Goal: Check status: Check status

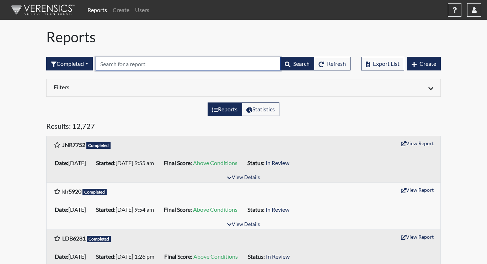
click at [113, 63] on input "text" at bounding box center [188, 64] width 185 height 14
paste input "cja1839"
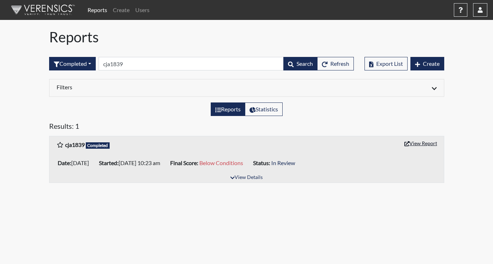
click at [412, 143] on button "View Report" at bounding box center [420, 143] width 39 height 11
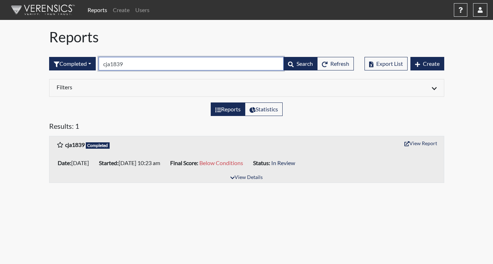
click at [163, 65] on input "cja1839" at bounding box center [191, 64] width 185 height 14
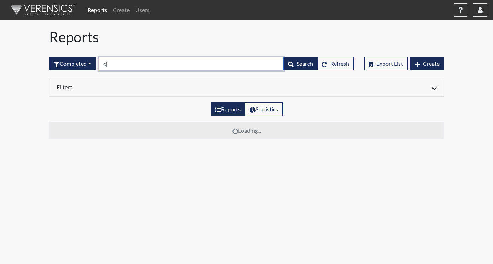
type input "c"
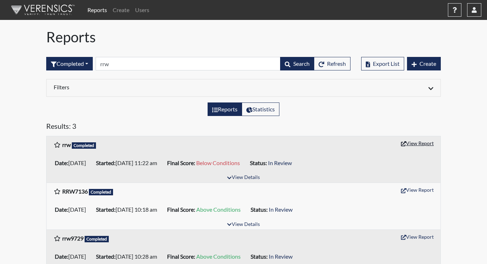
click at [424, 141] on button "View Report" at bounding box center [417, 143] width 39 height 11
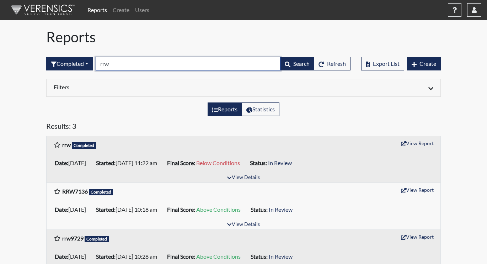
click at [115, 67] on input "rrw" at bounding box center [188, 64] width 185 height 14
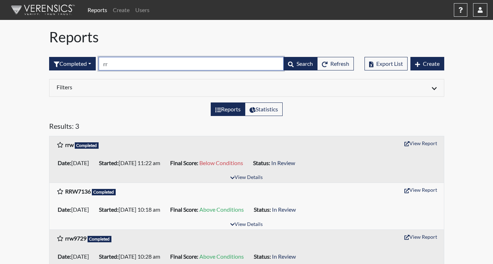
type input "r"
type input "rrw"
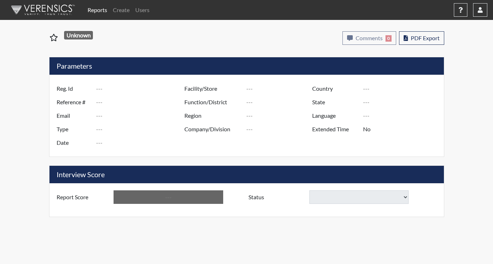
type input "cja1839"
type input "48936"
type input "---"
type input "Corrections Pre-Employment"
type input "[DATE]"
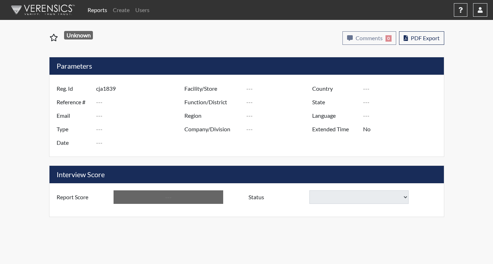
type input "[US_STATE] SP"
type input "[GEOGRAPHIC_DATA]"
type input "[US_STATE]"
type input "English"
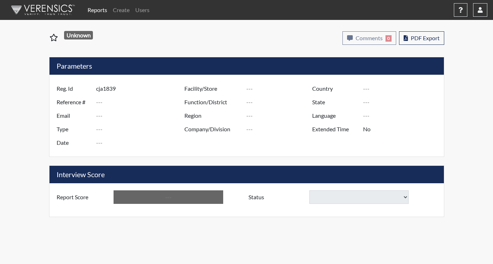
type input "Below Conditions"
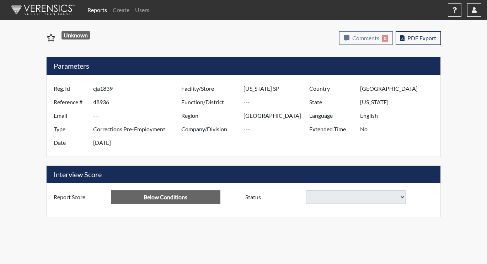
select select
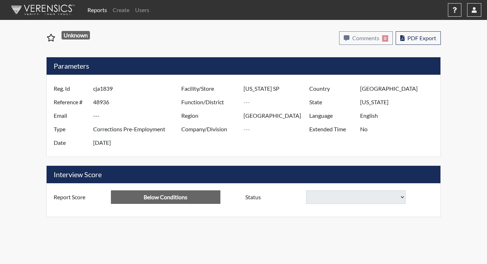
select select
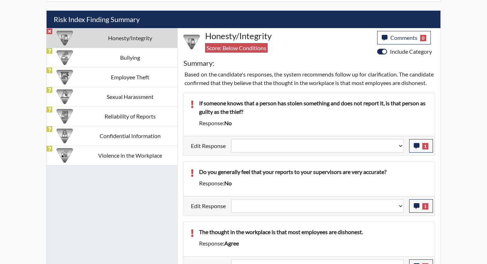
scroll to position [427, 0]
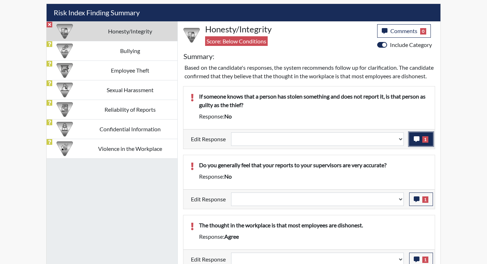
click at [418, 142] on icon "button" at bounding box center [417, 139] width 6 height 6
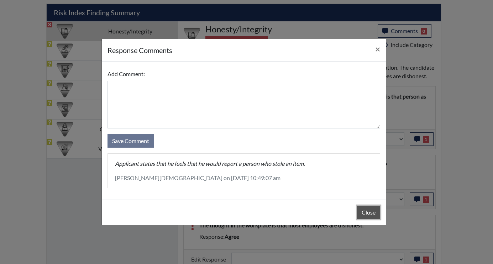
drag, startPoint x: 371, startPoint y: 211, endPoint x: 380, endPoint y: 195, distance: 18.7
click at [370, 211] on button "Close" at bounding box center [368, 213] width 23 height 14
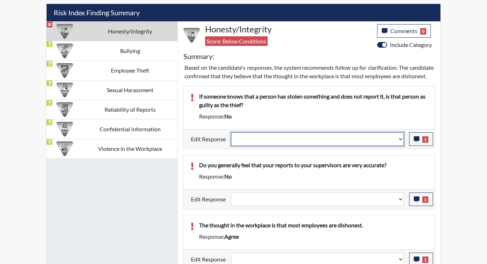
click at [401, 146] on select "Question is not relevant. Results will be updated. Reasonable explanation provi…" at bounding box center [317, 139] width 173 height 14
select select "reasonable-explanation-provided"
click at [232, 141] on select "Question is not relevant. Results will be updated. Reasonable explanation provi…" at bounding box center [317, 139] width 173 height 14
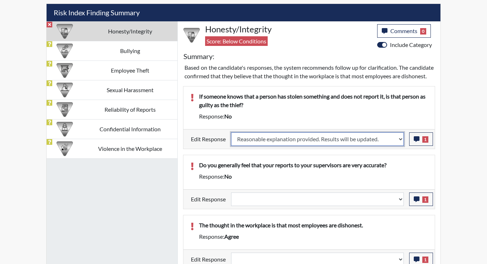
select select
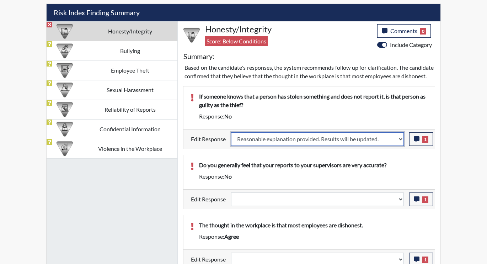
select select
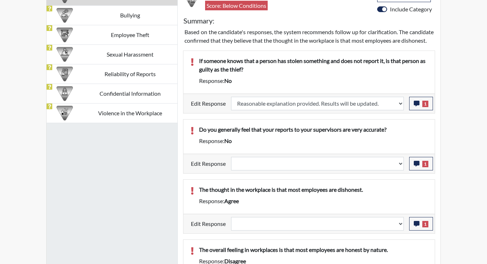
select select
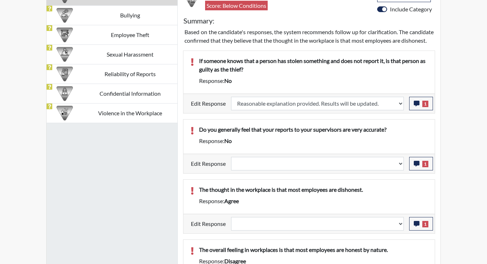
select select
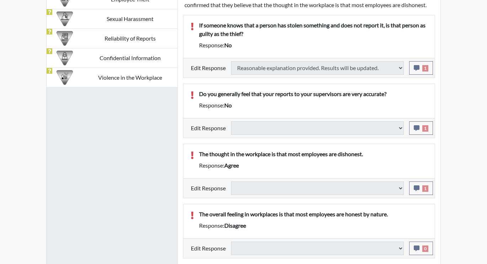
select select
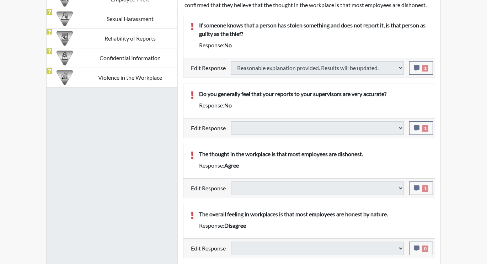
select select
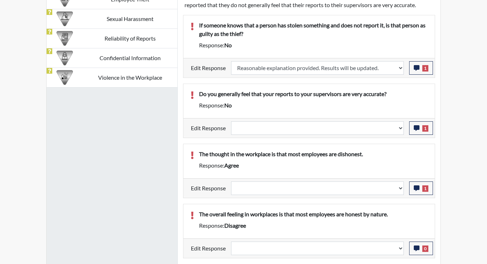
scroll to position [118, 296]
click at [416, 131] on icon "button" at bounding box center [417, 128] width 6 height 6
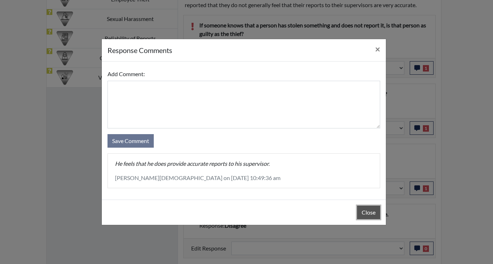
click at [365, 213] on button "Close" at bounding box center [368, 213] width 23 height 14
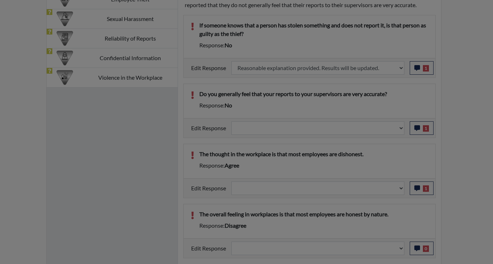
drag, startPoint x: 365, startPoint y: 213, endPoint x: 389, endPoint y: 176, distance: 44.3
click at [366, 201] on button "Close" at bounding box center [368, 195] width 23 height 14
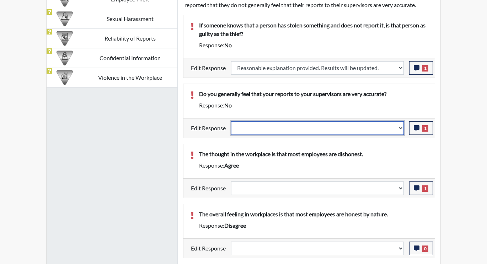
click at [401, 135] on select "Question is not relevant. Results will be updated. Reasonable explanation provi…" at bounding box center [317, 128] width 173 height 14
click at [400, 135] on select "Question is not relevant. Results will be updated. Reasonable explanation provi…" at bounding box center [317, 128] width 173 height 14
select select "reasonable-explanation-provided"
click at [232, 129] on select "Question is not relevant. Results will be updated. Reasonable explanation provi…" at bounding box center [317, 128] width 173 height 14
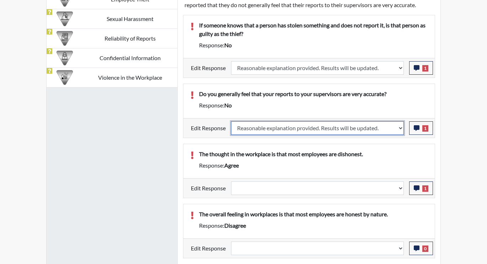
select select
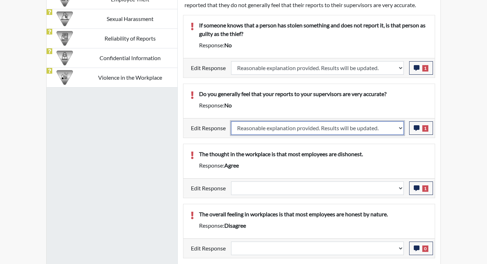
select select
click at [387, 157] on div "The thought in the workplace is that most employees are dishonest. Response: ag…" at bounding box center [310, 161] width 252 height 34
select select
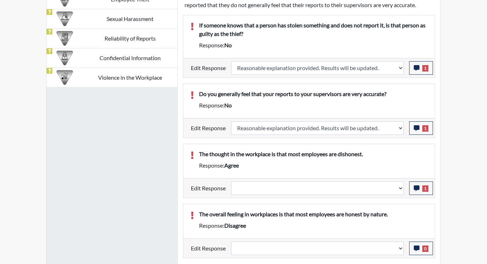
select select
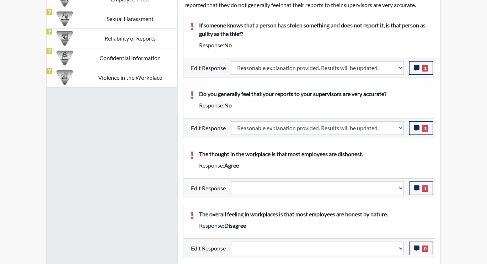
select select
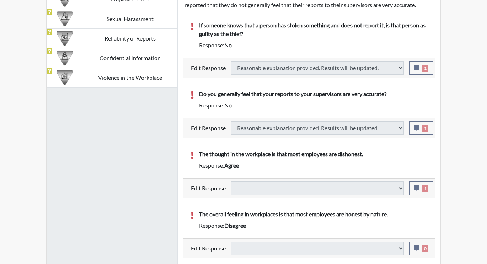
select select
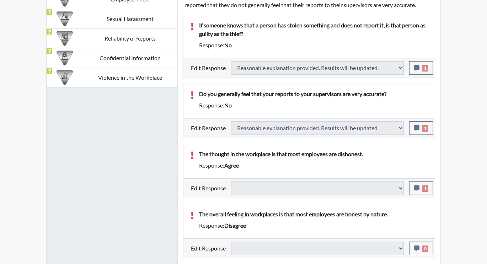
select select
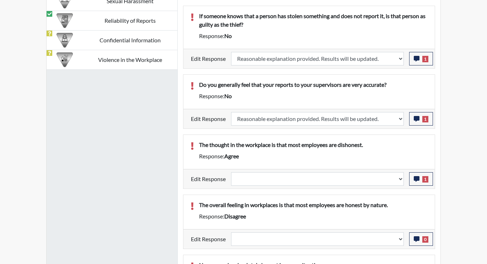
scroll to position [534, 0]
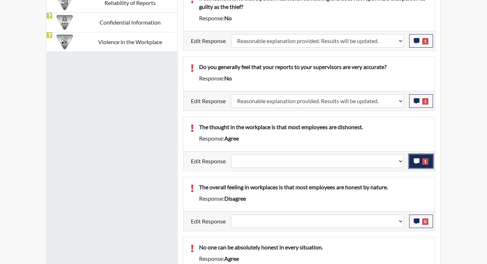
click at [417, 162] on icon "button" at bounding box center [417, 161] width 6 height 6
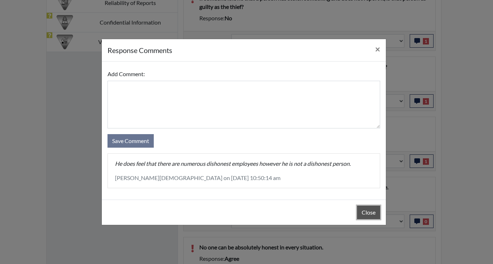
drag, startPoint x: 360, startPoint y: 212, endPoint x: 360, endPoint y: 208, distance: 4.6
click at [360, 212] on button "Close" at bounding box center [368, 213] width 23 height 14
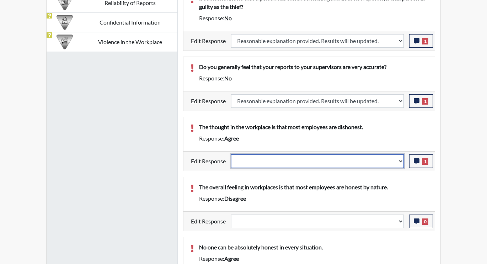
click at [403, 162] on select "Question is not relevant. Results will be updated. Reasonable explanation provi…" at bounding box center [317, 161] width 173 height 14
select select "reasonable-explanation-provided"
click at [232, 154] on select "Question is not relevant. Results will be updated. Reasonable explanation provi…" at bounding box center [317, 161] width 173 height 14
select select
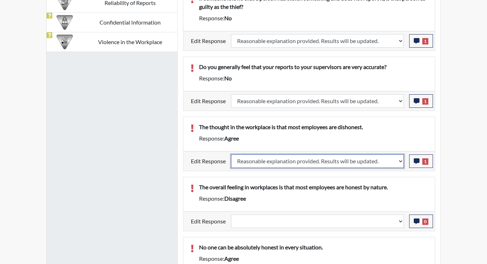
select select
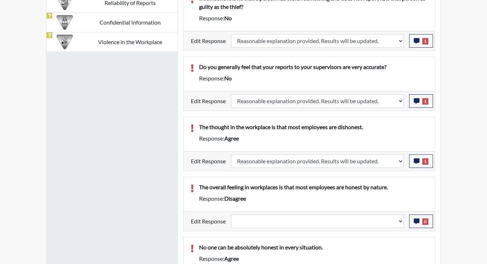
select select
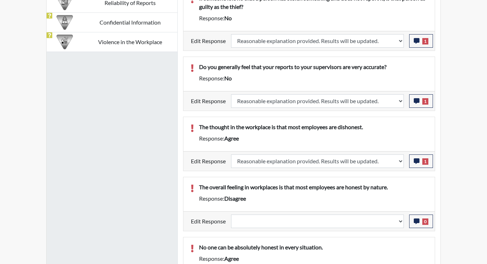
select select
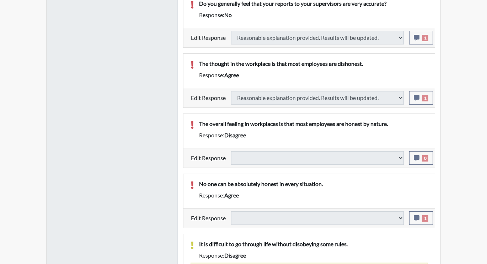
scroll to position [605, 0]
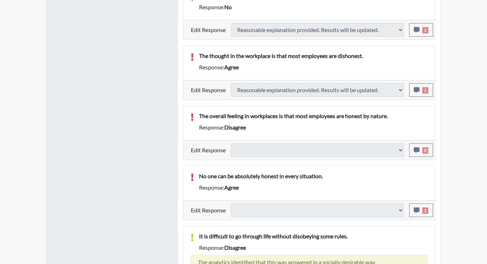
select select
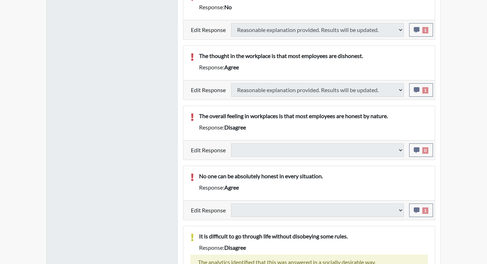
select select
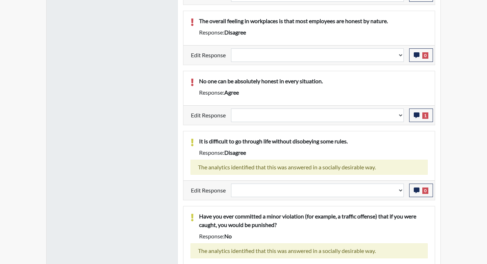
scroll to position [711, 0]
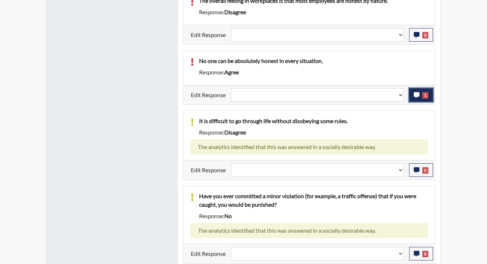
click at [412, 102] on button "1" at bounding box center [421, 95] width 24 height 14
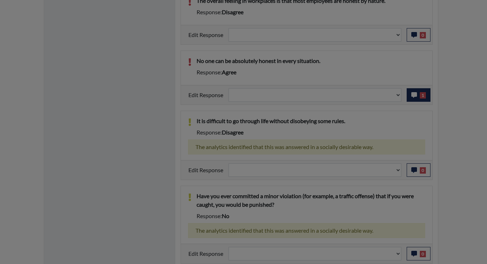
click at [412, 103] on div at bounding box center [243, 132] width 487 height 264
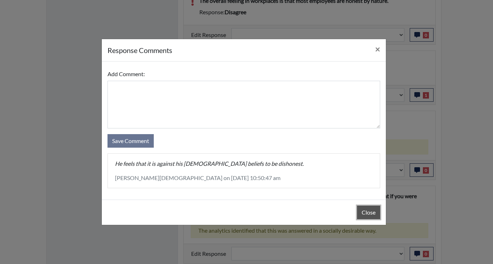
click at [366, 212] on button "Close" at bounding box center [368, 213] width 23 height 14
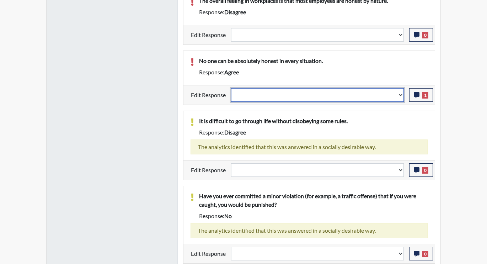
click at [401, 101] on select "Question is not relevant. Results will be updated. Reasonable explanation provi…" at bounding box center [317, 95] width 173 height 14
select select "reasonable-explanation-provided"
click at [232, 96] on select "Question is not relevant. Results will be updated. Reasonable explanation provi…" at bounding box center [317, 95] width 173 height 14
select select
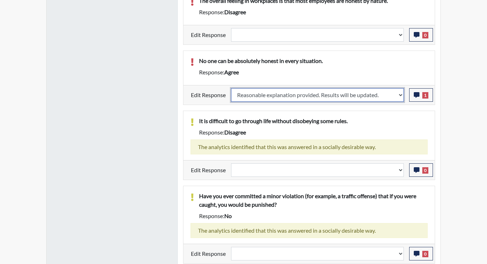
select select
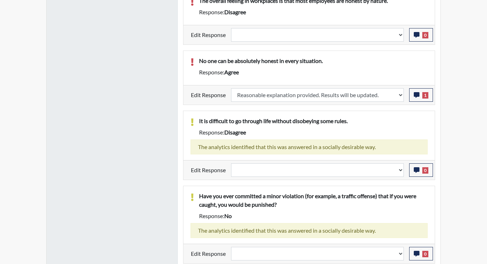
select select
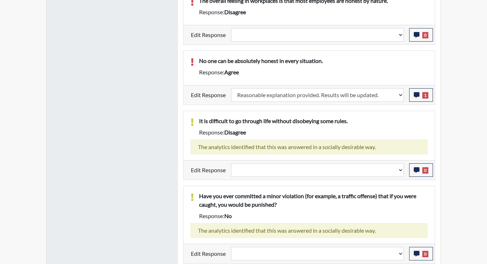
select select
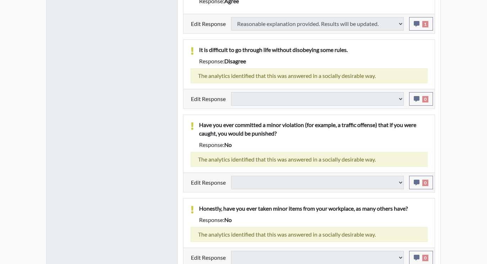
type input "Above Conditions"
select select
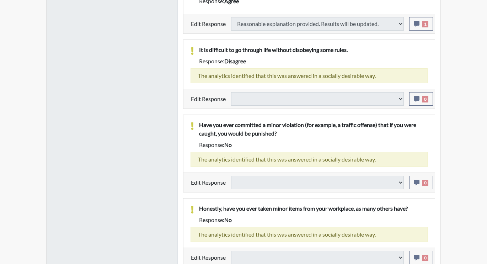
select select
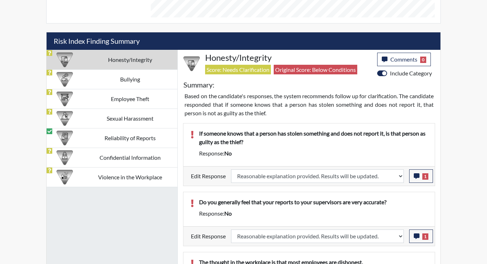
scroll to position [376, 0]
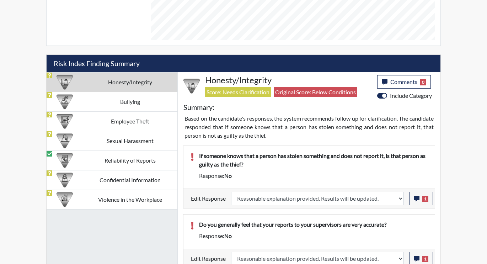
click at [127, 82] on td "Honesty/Integrity" at bounding box center [130, 82] width 95 height 20
select select
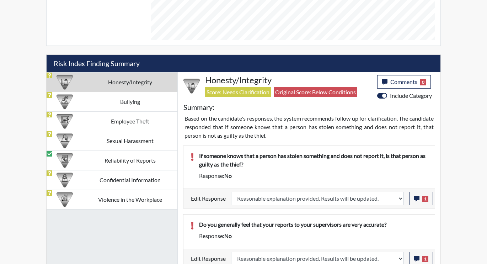
select select
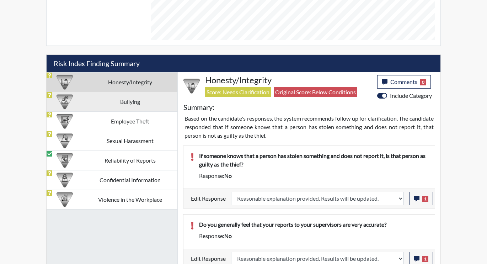
click at [118, 99] on td "Bullying" at bounding box center [130, 102] width 95 height 20
select select
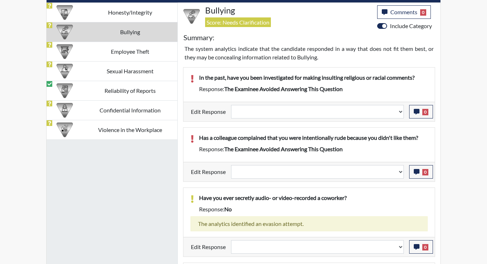
scroll to position [443, 0]
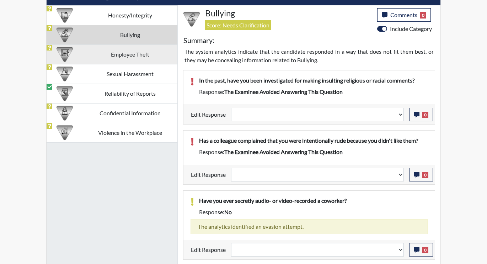
click at [111, 51] on td "Employee Theft" at bounding box center [130, 54] width 95 height 20
select select
select select "reasonable-explanation-provided"
select select
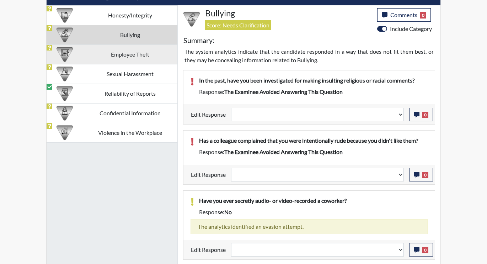
select select
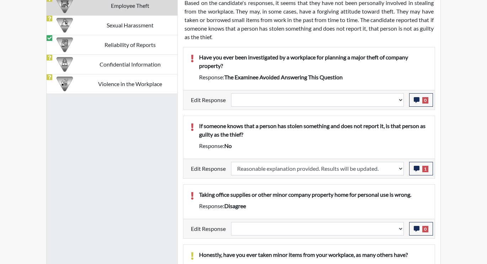
scroll to position [475, 0]
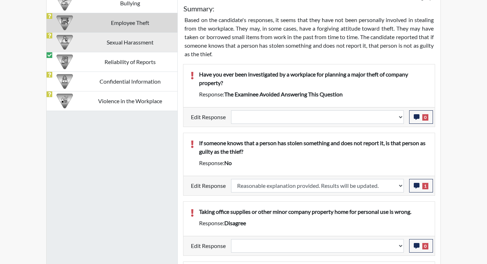
click at [108, 43] on td "Sexual Harassment" at bounding box center [130, 42] width 95 height 20
select select
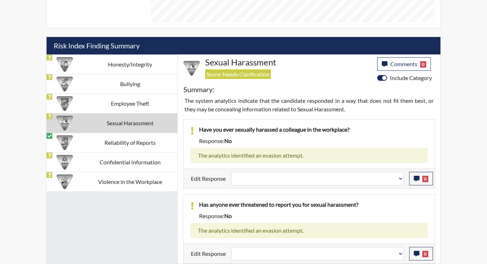
scroll to position [394, 0]
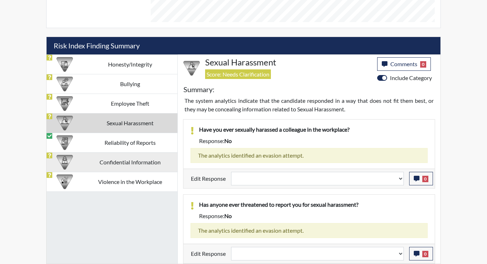
click at [86, 162] on td "Confidential Information" at bounding box center [130, 162] width 95 height 20
select select
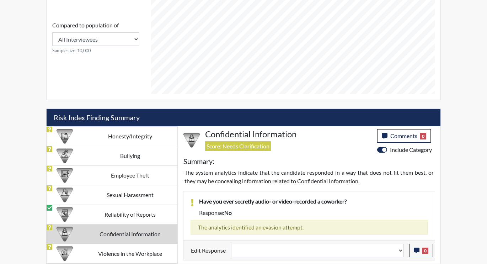
scroll to position [322, 0]
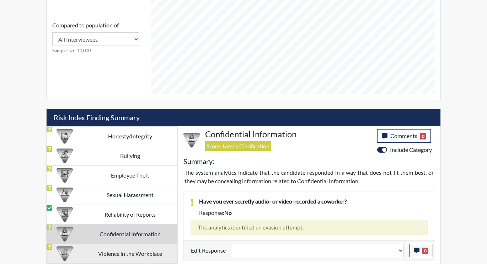
click at [98, 255] on td "Violence in the Workplace" at bounding box center [130, 254] width 95 height 20
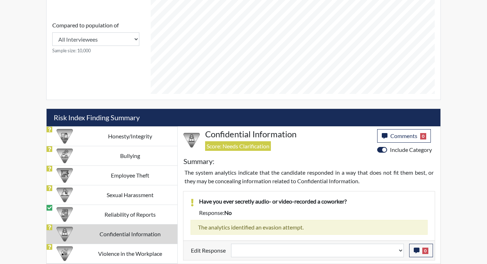
select select
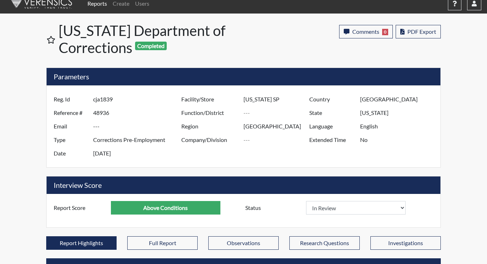
scroll to position [0, 0]
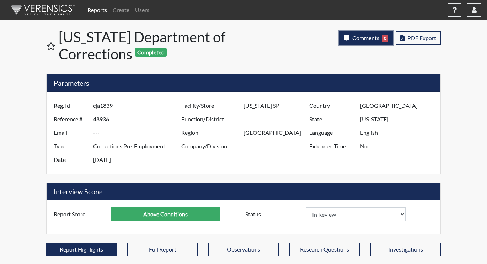
click at [358, 39] on span "Comments" at bounding box center [366, 38] width 27 height 7
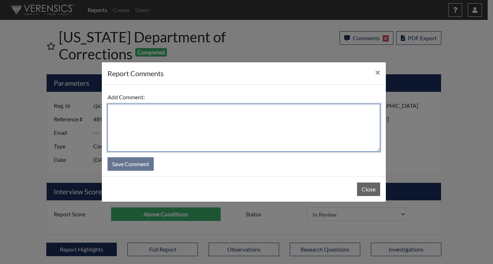
click at [172, 122] on textarea at bounding box center [243, 128] width 273 height 48
click at [171, 123] on textarea "Questions have been reviewed, and answers were updated on [DATE] N" at bounding box center [243, 128] width 273 height 48
click at [294, 111] on textarea "Questions have been reviewed, and answers were updated on [DATE] N" at bounding box center [243, 128] width 273 height 48
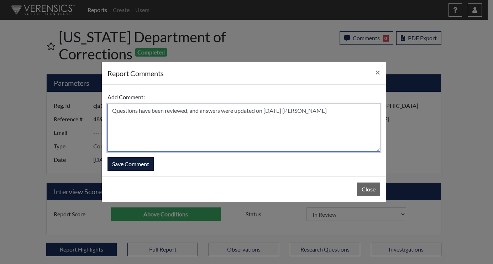
type textarea "Questions have been reviewed, and answers were updated on [DATE] [PERSON_NAME]"
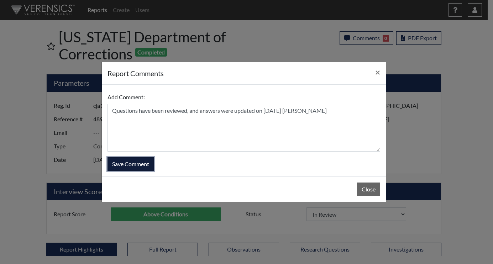
click at [122, 165] on button "Save Comment" at bounding box center [130, 164] width 46 height 14
select select
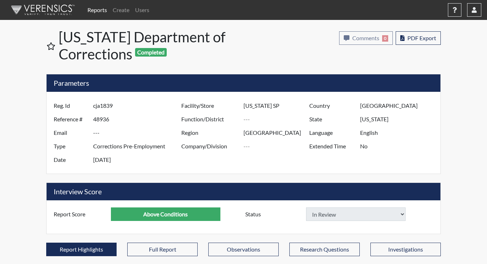
select select
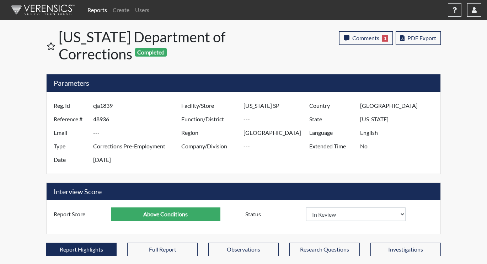
click at [97, 9] on link "Reports" at bounding box center [97, 10] width 25 height 14
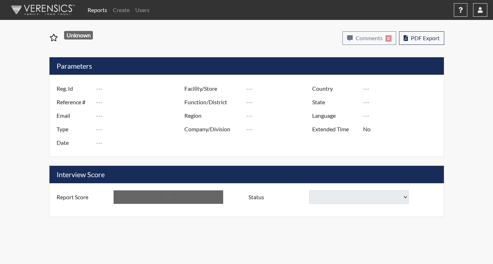
type input "rrw"
type input "48786"
type input "---"
type input "Corrections Pre-Employment"
type input "Jul 31, 2025"
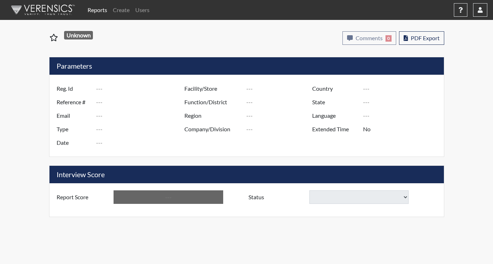
type input "[PERSON_NAME] CTC"
type input "[GEOGRAPHIC_DATA]"
type input "[US_STATE]"
type input "English"
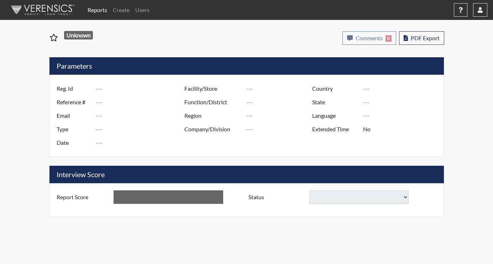
type input "Below Conditions"
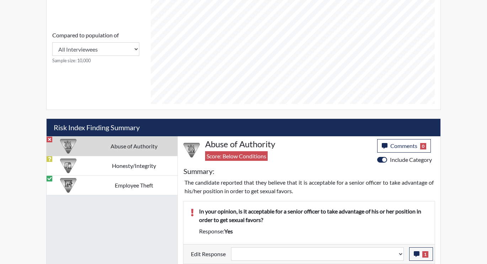
scroll to position [312, 0]
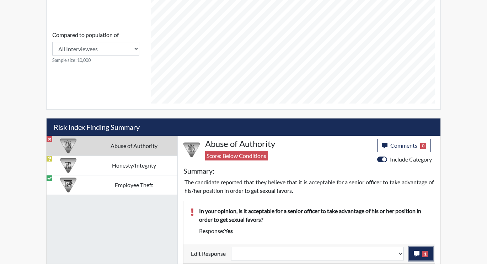
click at [421, 254] on button "1" at bounding box center [421, 254] width 24 height 14
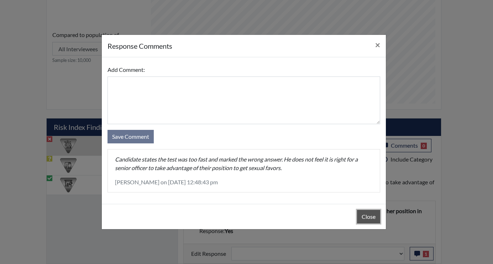
click at [367, 215] on button "Close" at bounding box center [368, 217] width 23 height 14
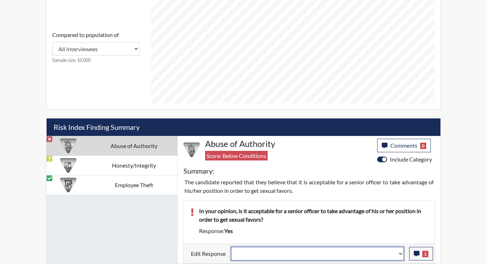
click at [401, 252] on select "Question is not relevant. Results will be updated. Reasonable explanation provi…" at bounding box center [317, 254] width 173 height 14
select select "reasonable-explanation-provided"
click at [232, 247] on select "Question is not relevant. Results will be updated. Reasonable explanation provi…" at bounding box center [317, 254] width 173 height 14
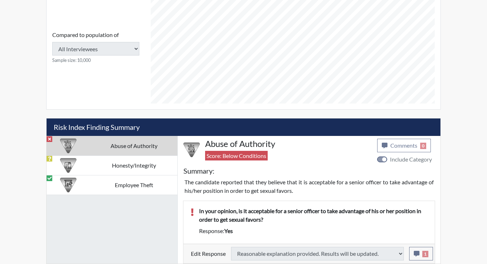
type input "Above Conditions"
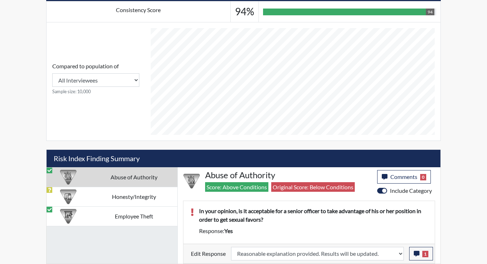
scroll to position [118, 296]
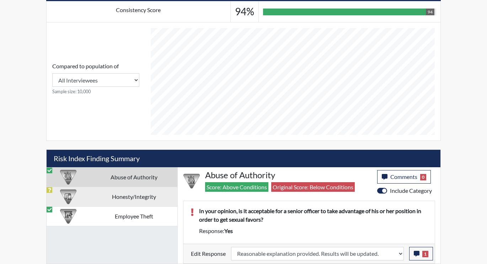
click at [94, 198] on td "Honesty/Integrity" at bounding box center [134, 197] width 88 height 20
select select
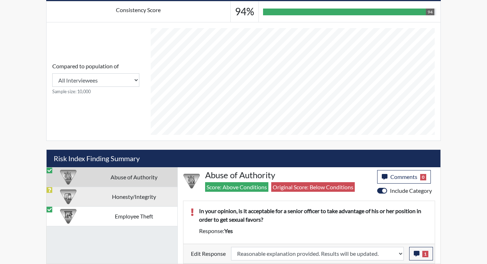
select select
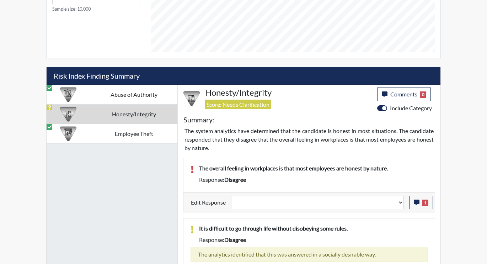
scroll to position [388, 0]
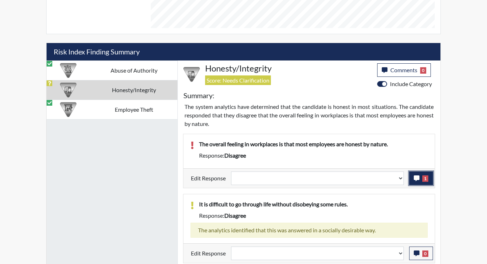
click at [418, 176] on icon "button" at bounding box center [417, 178] width 6 height 6
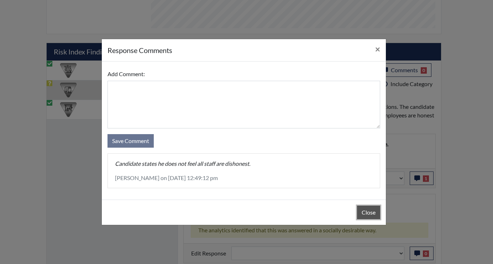
drag, startPoint x: 371, startPoint y: 213, endPoint x: 376, endPoint y: 205, distance: 9.4
click at [371, 213] on button "Close" at bounding box center [368, 213] width 23 height 14
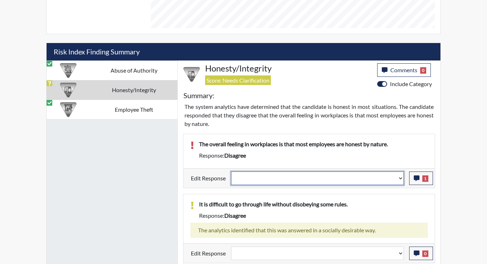
click at [401, 179] on select "Question is not relevant. Results will be updated. Reasonable explanation provi…" at bounding box center [317, 178] width 173 height 14
select select "reasonable-explanation-provided"
click at [232, 171] on select "Question is not relevant. Results will be updated. Reasonable explanation provi…" at bounding box center [317, 178] width 173 height 14
select select
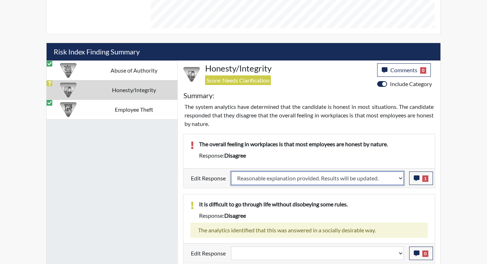
select select
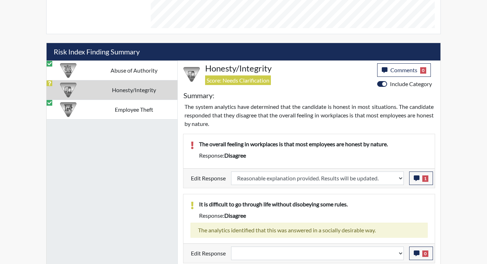
select select
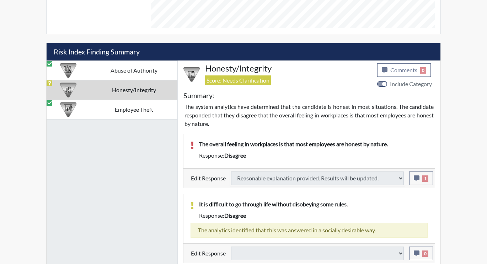
select select
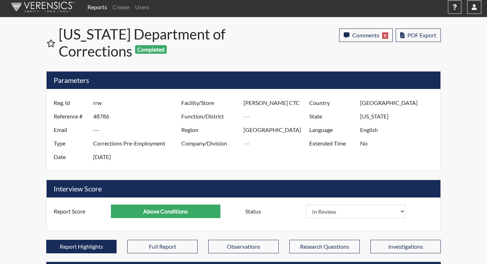
scroll to position [0, 0]
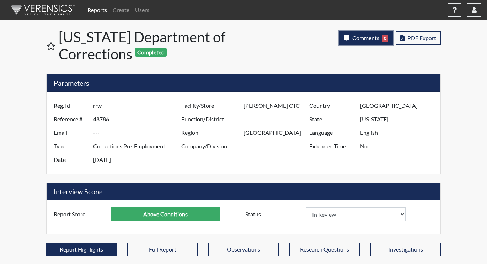
click at [356, 35] on span "Comments" at bounding box center [366, 38] width 27 height 7
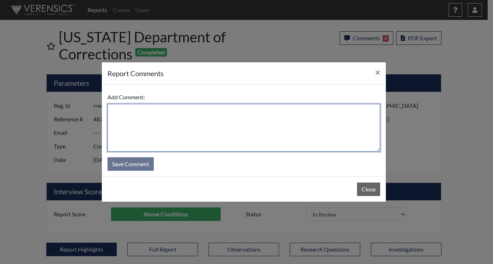
click at [122, 120] on textarea at bounding box center [243, 128] width 273 height 48
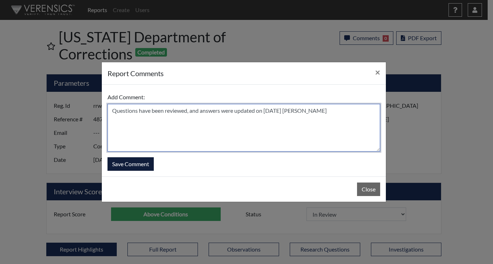
type textarea "Questions have been reviewed, and answers were updated on [DATE] [PERSON_NAME]"
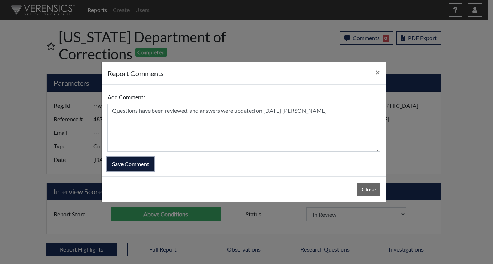
click at [111, 163] on button "Save Comment" at bounding box center [130, 164] width 46 height 14
select select
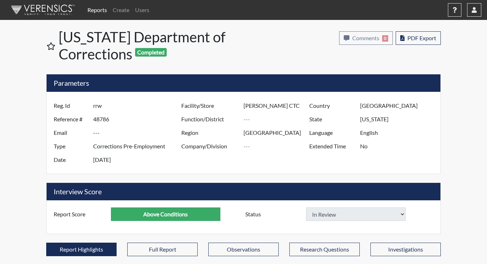
select select
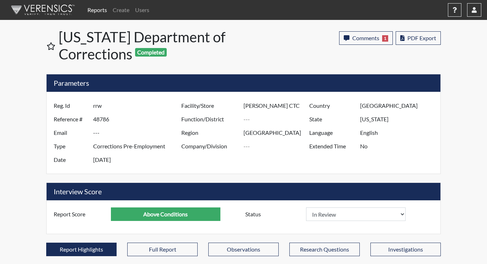
click at [100, 11] on link "Reports" at bounding box center [97, 10] width 25 height 14
